Goal: Task Accomplishment & Management: Manage account settings

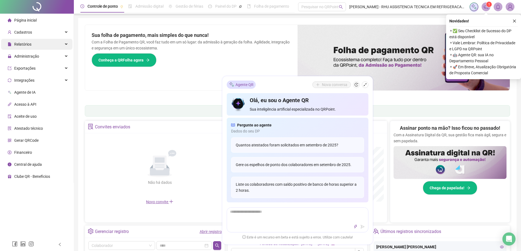
click at [30, 43] on span "Relatórios" at bounding box center [22, 44] width 17 height 4
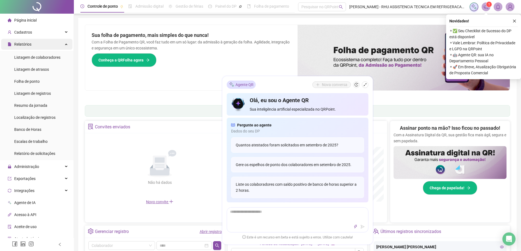
click at [30, 42] on span "Relatórios" at bounding box center [22, 44] width 17 height 4
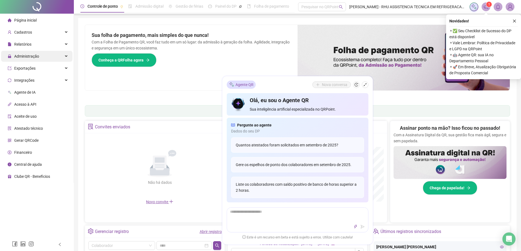
click at [31, 55] on span "Administração" at bounding box center [26, 56] width 25 height 4
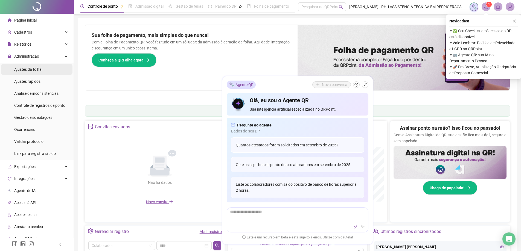
click at [31, 70] on span "Ajustes da folha" at bounding box center [27, 69] width 27 height 4
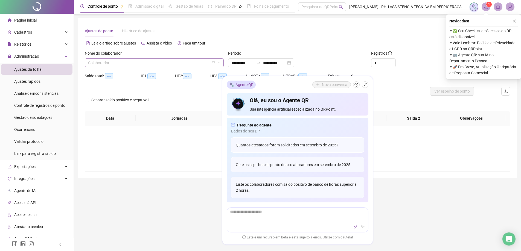
click at [118, 60] on input "search" at bounding box center [151, 63] width 127 height 8
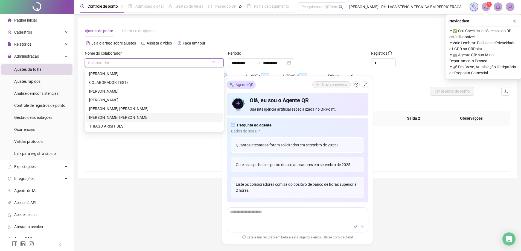
click at [109, 115] on div "[PERSON_NAME] [PERSON_NAME]" at bounding box center [154, 118] width 130 height 6
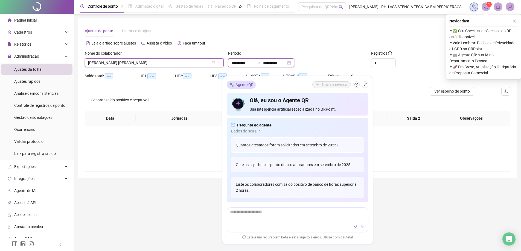
click at [277, 62] on input "**********" at bounding box center [274, 63] width 23 height 6
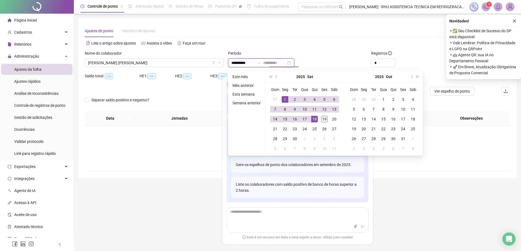
type input "**********"
click at [324, 121] on div "19" at bounding box center [324, 119] width 7 height 7
type input "**********"
click at [512, 21] on icon "close" at bounding box center [514, 21] width 4 height 4
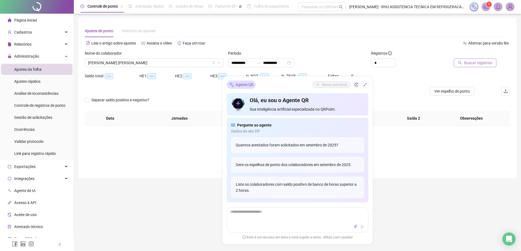
click at [469, 62] on span "Buscar registros" at bounding box center [478, 63] width 28 height 6
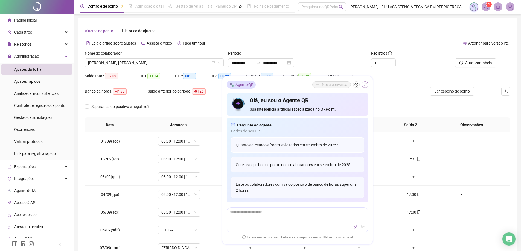
click at [365, 84] on icon "shrink" at bounding box center [365, 85] width 4 height 4
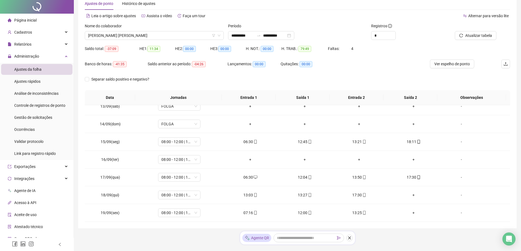
scroll to position [41, 0]
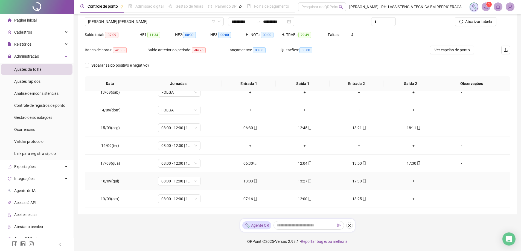
click at [412, 179] on div "+" at bounding box center [414, 181] width 46 height 6
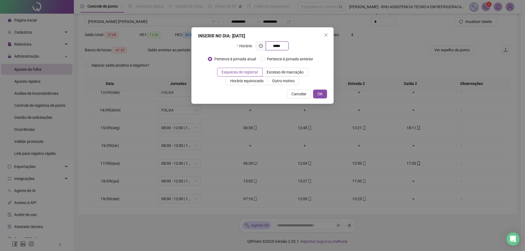
type input "*****"
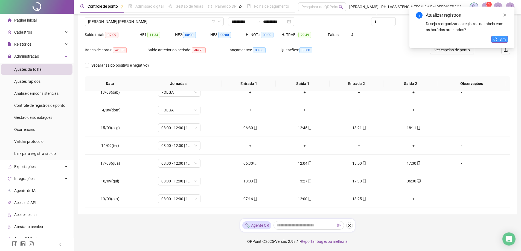
click at [497, 38] on icon "reload" at bounding box center [495, 39] width 4 height 4
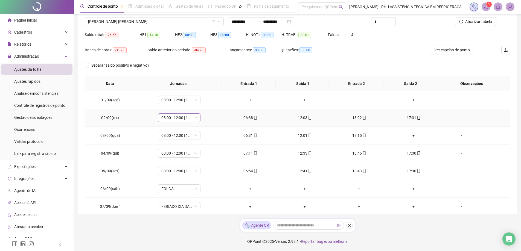
scroll to position [0, 0]
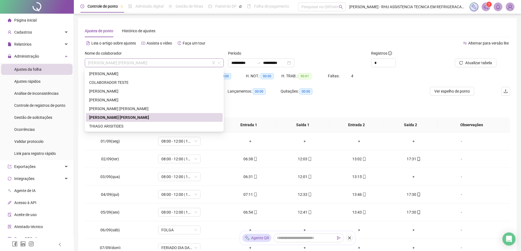
click at [142, 60] on span "[PERSON_NAME] [PERSON_NAME]" at bounding box center [154, 63] width 132 height 8
click at [121, 91] on div "[PERSON_NAME]" at bounding box center [154, 91] width 130 height 6
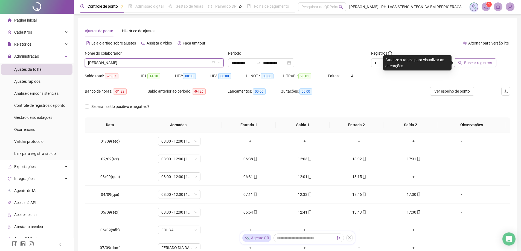
click at [476, 63] on span "Buscar registros" at bounding box center [478, 63] width 28 height 6
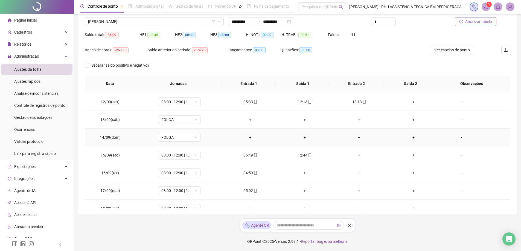
scroll to position [221, 0]
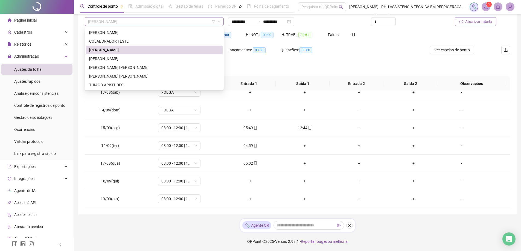
click at [140, 20] on span "[PERSON_NAME]" at bounding box center [154, 21] width 132 height 8
drag, startPoint x: 109, startPoint y: 66, endPoint x: 130, endPoint y: 62, distance: 21.3
click at [109, 66] on div "[PERSON_NAME] [PERSON_NAME]" at bounding box center [154, 68] width 130 height 6
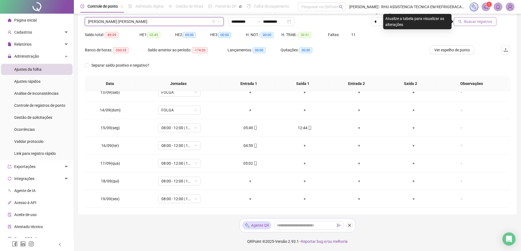
click at [463, 20] on button "Buscar registros" at bounding box center [474, 21] width 43 height 9
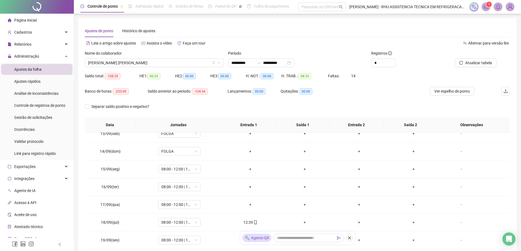
scroll to position [41, 0]
